Goal: Task Accomplishment & Management: Complete application form

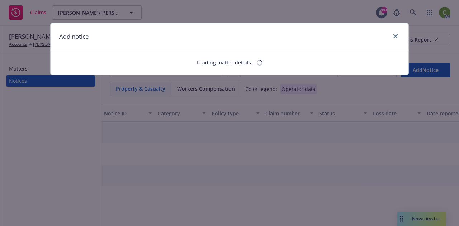
select select "EMPLOYMENT_PRACTICES_LIABILITY"
select select "open"
select select "CLAIM"
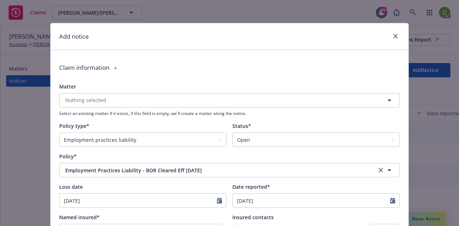
type textarea "x"
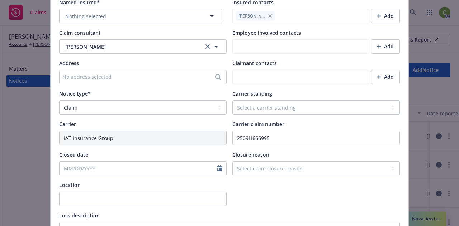
scroll to position [251, 0]
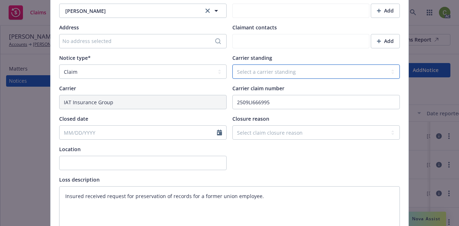
click at [263, 74] on select "Select a carrier standing Closed Not submitted Open Reopened Subrogated Withdra…" at bounding box center [316, 72] width 168 height 14
select select "OPEN"
click at [232, 65] on select "Select a carrier standing Closed Not submitted Open Reopened Subrogated Withdra…" at bounding box center [316, 72] width 168 height 14
type textarea "x"
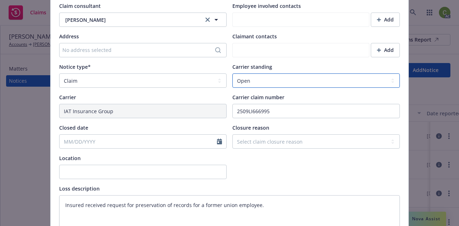
scroll to position [260, 0]
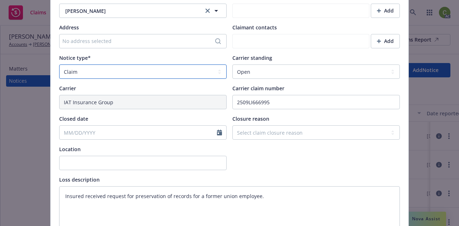
click at [163, 75] on select "Select a notice type Claim Incident/Occurence/Circumstance" at bounding box center [143, 72] width 168 height 14
select select "INCIDENT_OCCURENCE_CIRCUMSTANCE"
click at [59, 65] on select "Select a notice type Claim Incident/Occurence/Circumstance" at bounding box center [143, 72] width 168 height 14
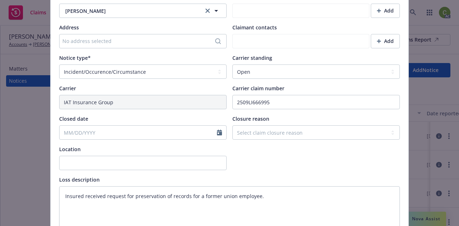
click at [249, 165] on div at bounding box center [316, 158] width 168 height 25
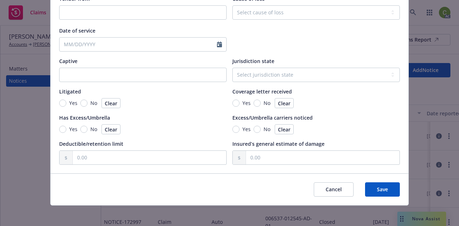
scroll to position [708, 0]
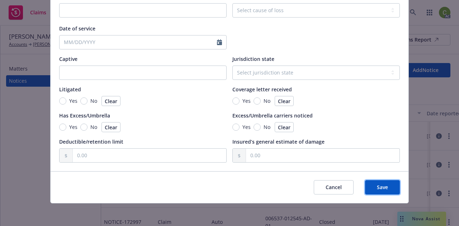
click at [381, 192] on button "Save" at bounding box center [382, 187] width 35 height 14
click at [382, 191] on button "Save" at bounding box center [382, 187] width 35 height 14
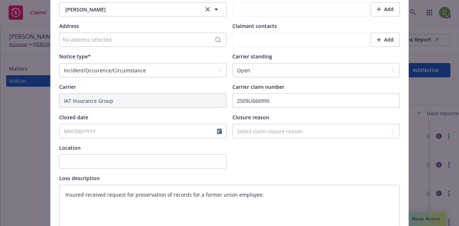
scroll to position [206, 0]
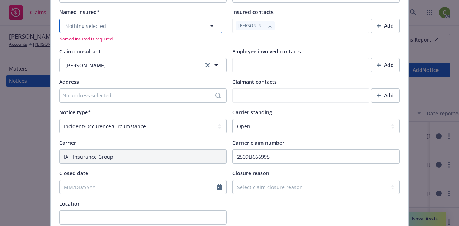
click at [208, 24] on icon "button" at bounding box center [212, 26] width 9 height 9
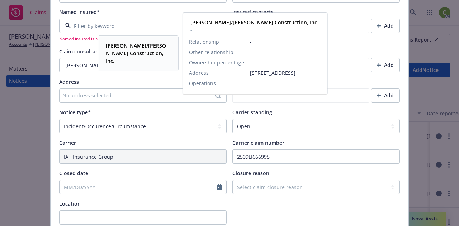
drag, startPoint x: 127, startPoint y: 50, endPoint x: 131, endPoint y: 56, distance: 7.1
click at [127, 50] on span "[PERSON_NAME]/[PERSON_NAME] Construction, Inc." at bounding box center [137, 53] width 63 height 23
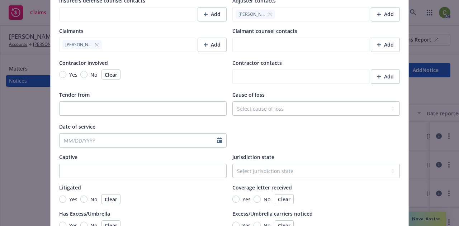
scroll to position [699, 0]
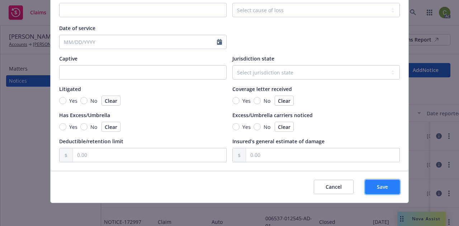
click at [382, 189] on span "Save" at bounding box center [382, 187] width 11 height 7
type textarea "x"
